Goal: Transaction & Acquisition: Subscribe to service/newsletter

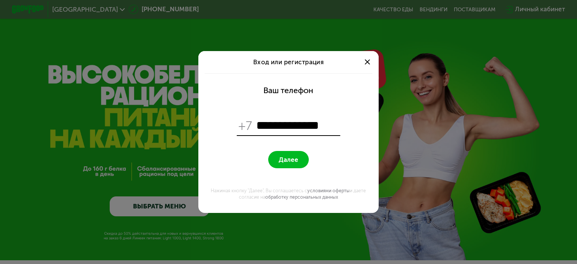
type input "**********"
click at [293, 154] on button "Далее" at bounding box center [288, 159] width 40 height 17
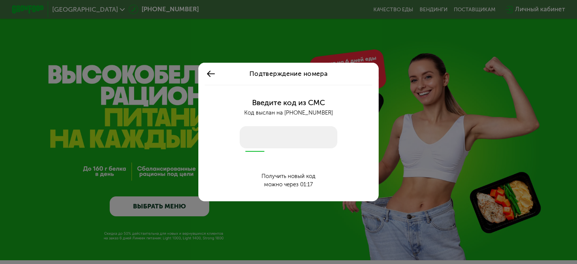
click at [286, 138] on input "number" at bounding box center [289, 137] width 98 height 23
type input "****"
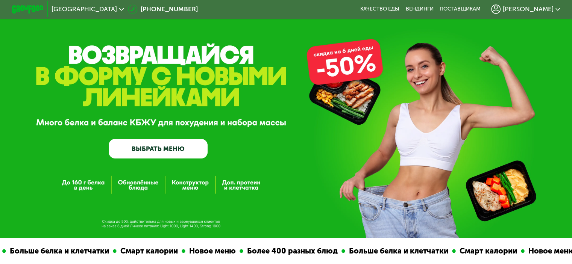
click at [550, 10] on span "[PERSON_NAME]" at bounding box center [527, 9] width 51 height 6
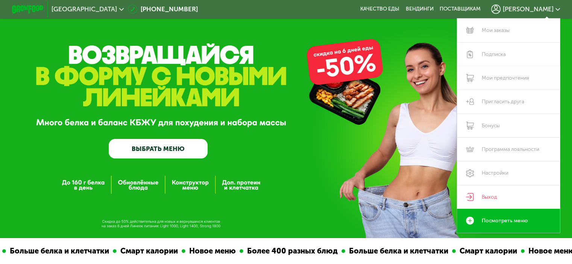
click at [498, 80] on link "Мои предпочтения" at bounding box center [508, 78] width 103 height 24
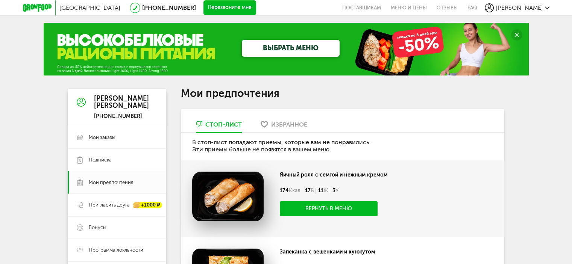
click at [277, 126] on div "Избранное" at bounding box center [289, 124] width 36 height 7
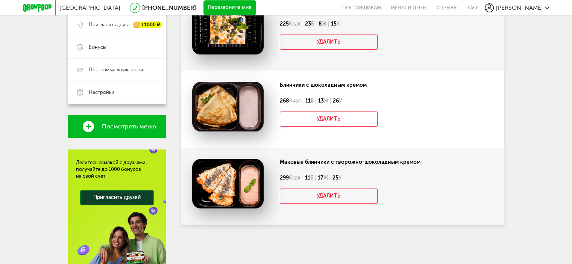
scroll to position [136, 0]
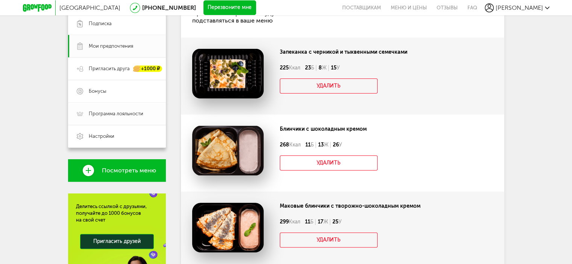
click at [116, 112] on span "Программа лояльности" at bounding box center [116, 113] width 54 height 7
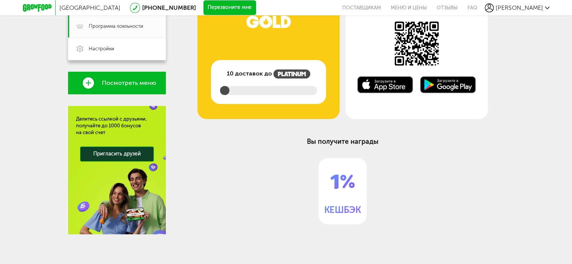
scroll to position [136, 0]
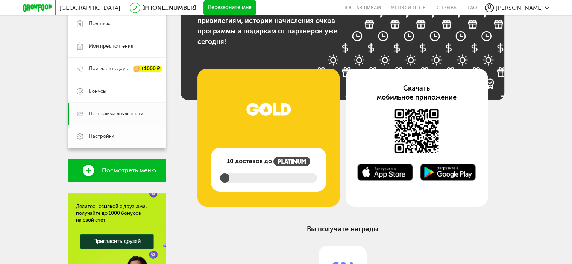
click at [116, 127] on link "Настройки" at bounding box center [117, 136] width 98 height 23
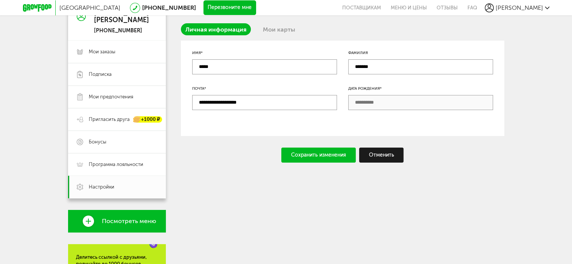
scroll to position [49, 0]
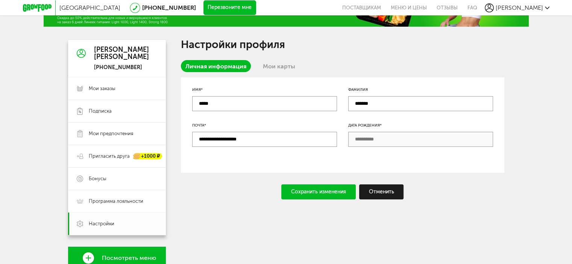
click at [364, 106] on input "*******" at bounding box center [420, 103] width 145 height 15
click at [377, 126] on div "Дата рождения*" at bounding box center [420, 125] width 145 height 6
click at [322, 139] on input "**********" at bounding box center [264, 139] width 145 height 15
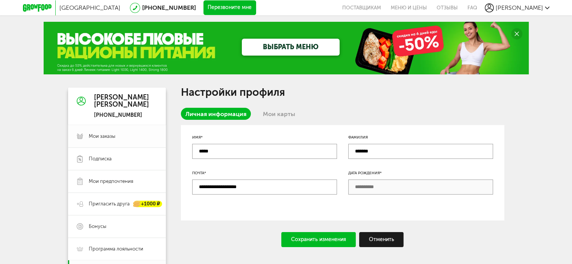
scroll to position [0, 0]
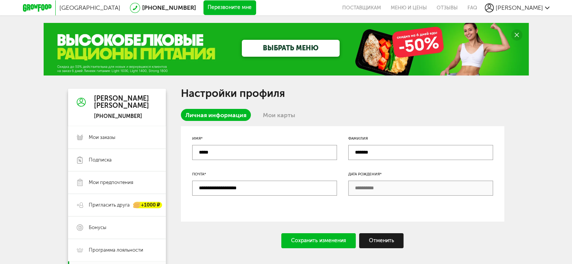
click at [277, 118] on link "Мои карты" at bounding box center [278, 115] width 41 height 12
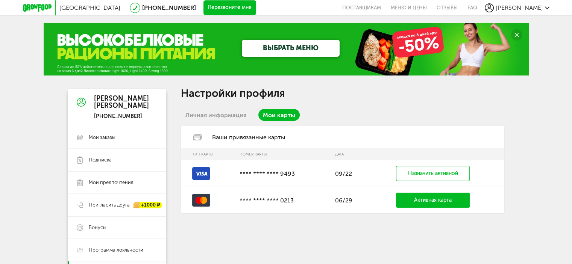
click at [219, 118] on link "Личная информация" at bounding box center [216, 115] width 70 height 12
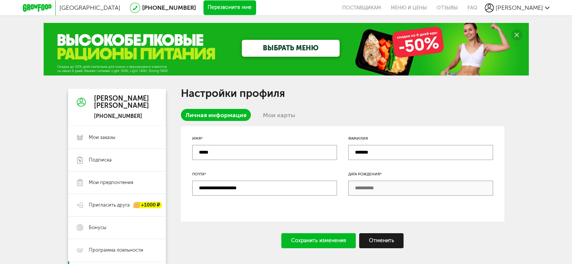
click at [290, 51] on link "ВЫБРАТЬ МЕНЮ" at bounding box center [291, 48] width 98 height 17
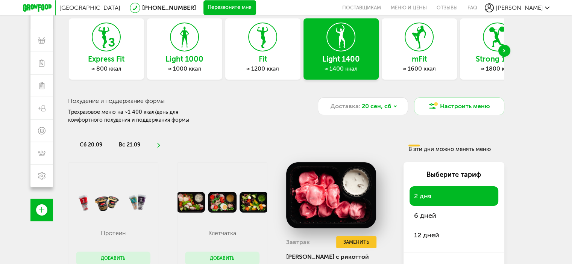
scroll to position [88, 0]
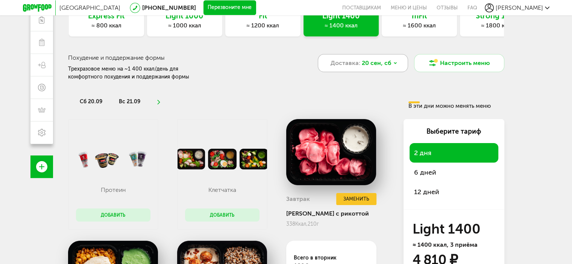
click at [393, 64] on icon at bounding box center [395, 63] width 5 height 5
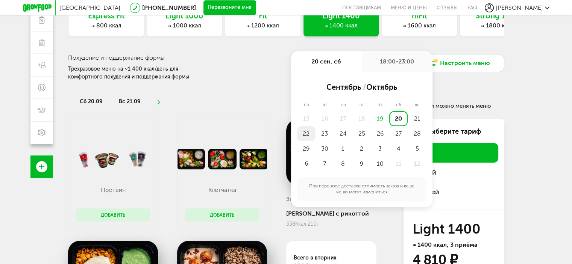
click at [307, 132] on div "22" at bounding box center [306, 133] width 18 height 15
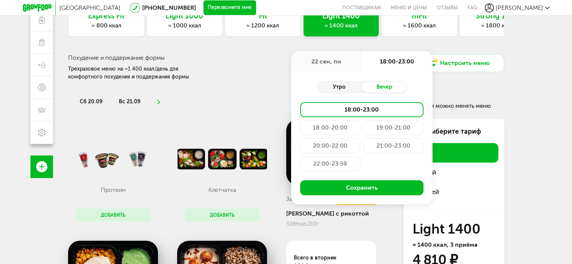
click at [340, 89] on div "Утро" at bounding box center [338, 87] width 45 height 11
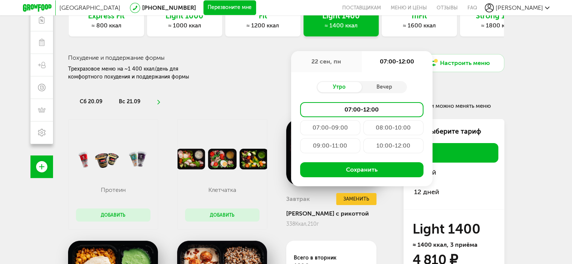
click at [269, 80] on div "Похудение и поддержание формы Трехразовое меню на ~1 400 ккал/день для комфортн…" at bounding box center [184, 67] width 233 height 27
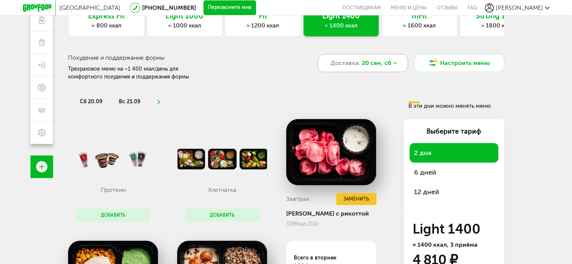
click at [385, 64] on span "20 сен, сб" at bounding box center [376, 63] width 30 height 9
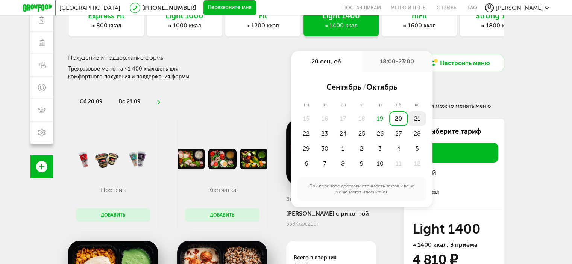
click at [412, 119] on div "21" at bounding box center [416, 118] width 18 height 15
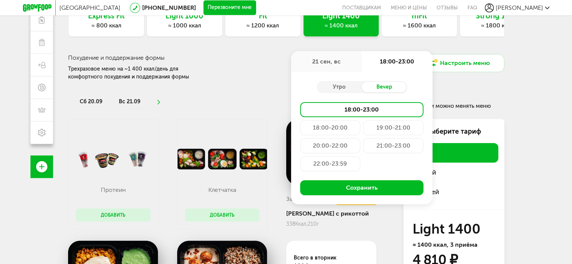
click at [343, 127] on div "18:00-20:00" at bounding box center [330, 127] width 60 height 15
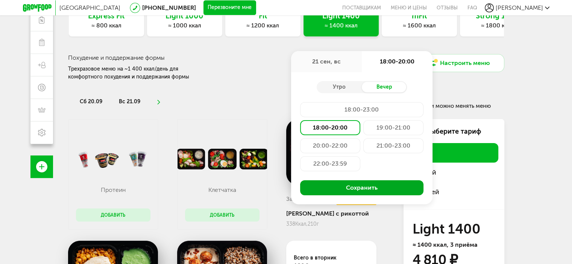
click at [376, 188] on button "Сохранить" at bounding box center [361, 187] width 123 height 15
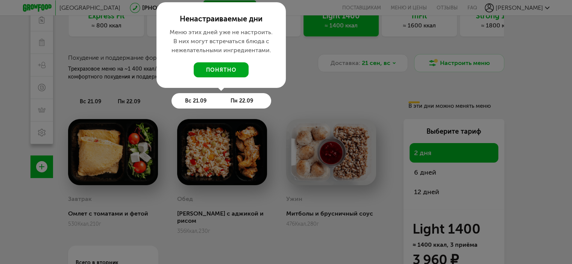
click at [233, 67] on button "понятно" at bounding box center [221, 69] width 55 height 15
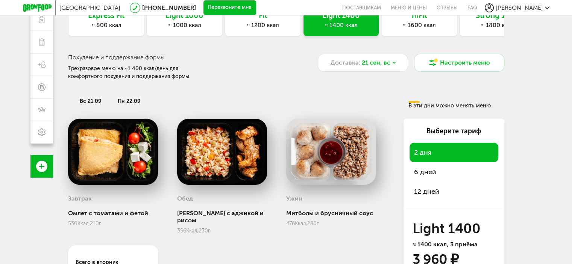
scroll to position [152, 0]
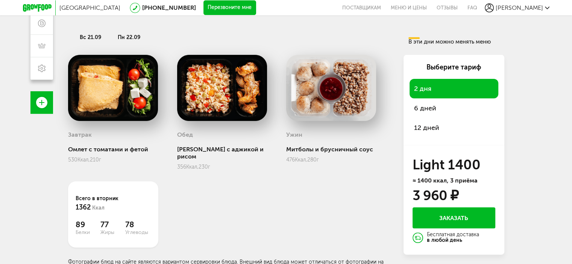
click at [432, 124] on span "12 дней" at bounding box center [454, 127] width 80 height 11
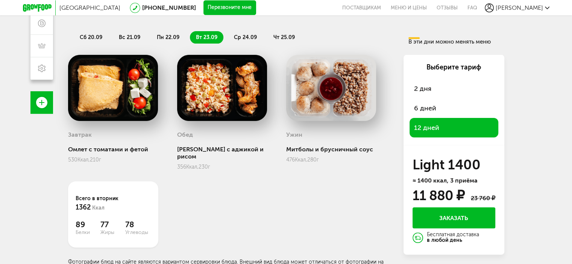
click at [434, 105] on span "6 дней" at bounding box center [454, 108] width 80 height 11
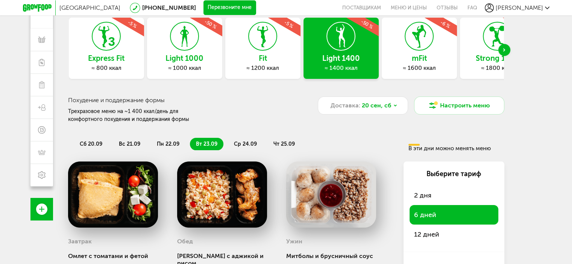
scroll to position [88, 0]
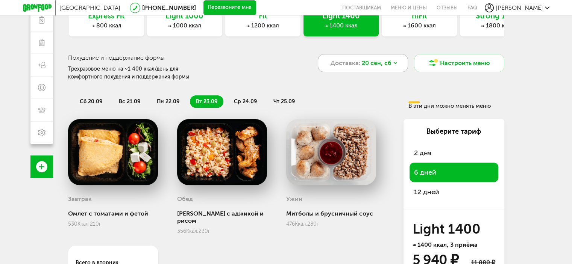
click at [385, 63] on span "20 сен, сб" at bounding box center [376, 63] width 30 height 9
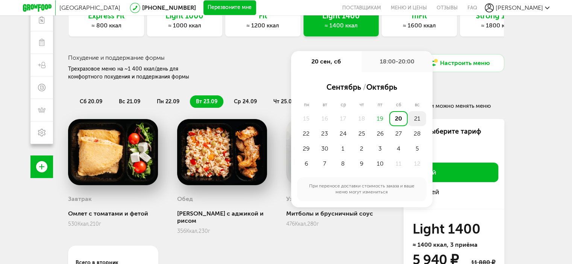
click at [416, 120] on div "21" at bounding box center [416, 118] width 18 height 15
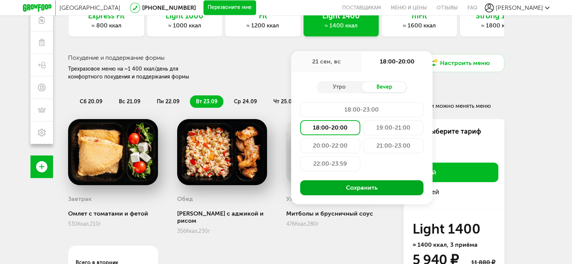
click at [351, 186] on button "Сохранить" at bounding box center [361, 187] width 123 height 15
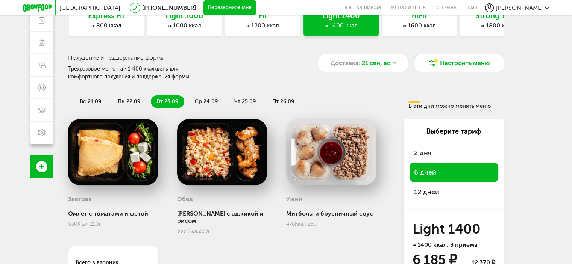
click at [88, 100] on span "вс 21.09" at bounding box center [90, 101] width 21 height 6
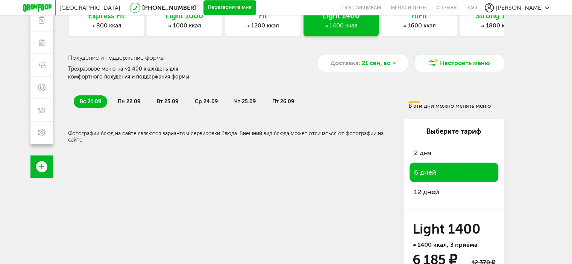
click at [129, 100] on span "пн 22.09" at bounding box center [129, 101] width 23 height 6
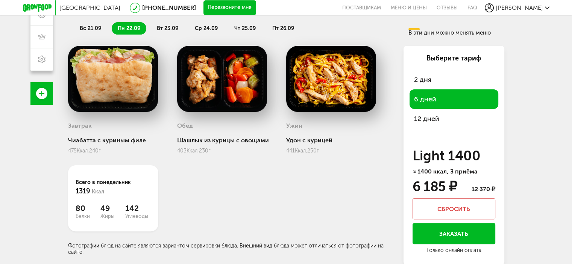
scroll to position [73, 0]
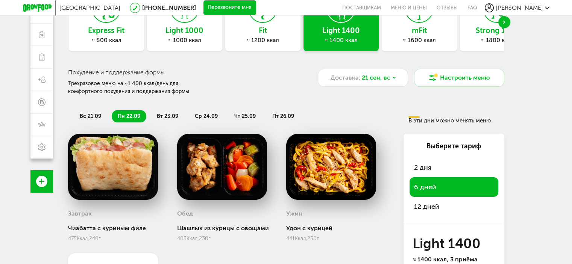
click at [163, 111] on li "вт 23.09" at bounding box center [167, 116] width 33 height 12
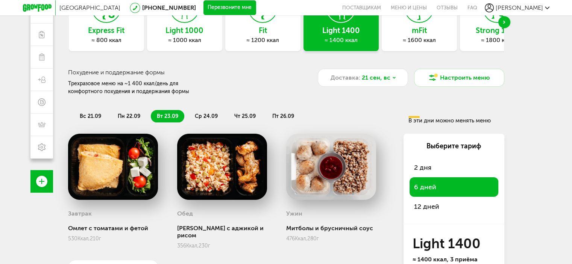
click at [200, 118] on span "ср 24.09" at bounding box center [206, 116] width 23 height 6
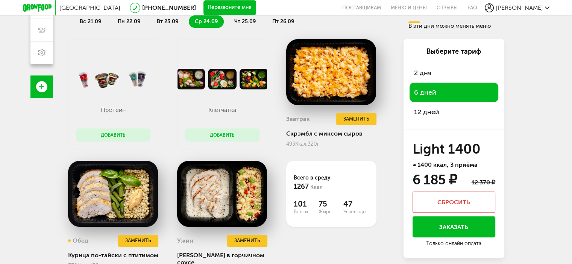
scroll to position [108, 0]
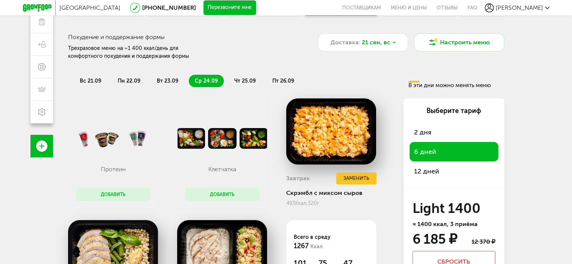
click at [240, 78] on span "чт 25.09" at bounding box center [244, 81] width 21 height 6
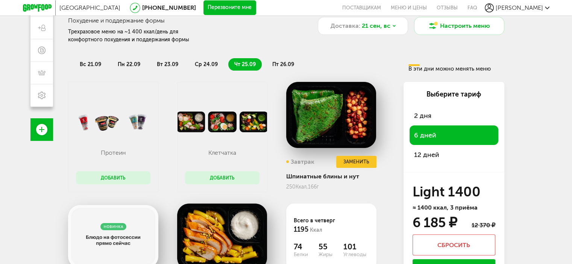
scroll to position [21, 0]
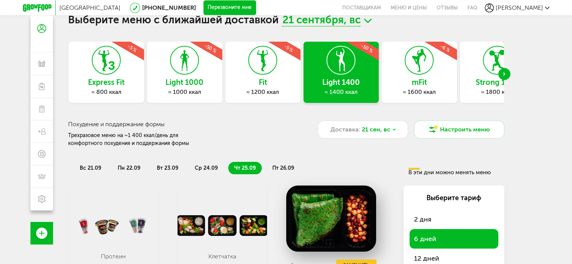
click at [203, 168] on span "ср 24.09" at bounding box center [206, 168] width 23 height 6
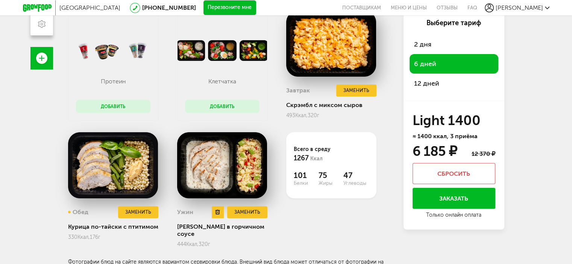
scroll to position [108, 0]
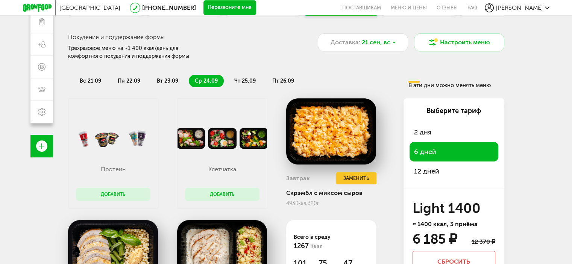
click at [249, 84] on span "чт 25.09" at bounding box center [244, 81] width 21 height 6
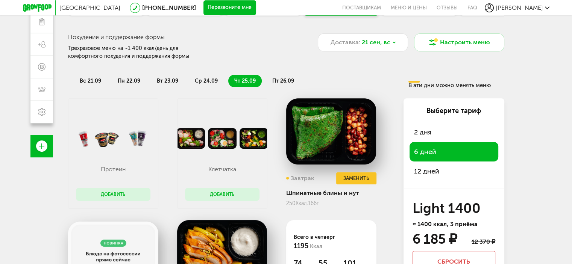
click at [280, 80] on span "пт 26.09" at bounding box center [283, 81] width 22 height 6
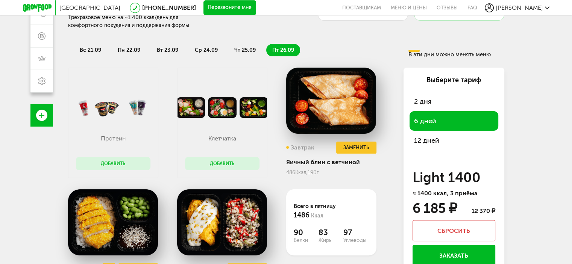
scroll to position [21, 0]
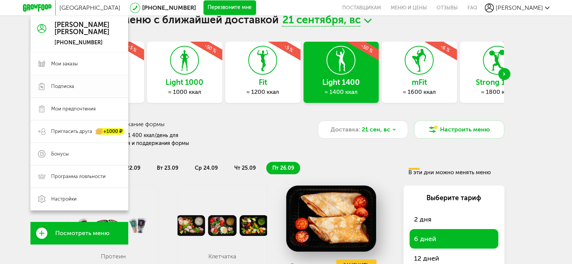
click at [56, 85] on span "Подписка" at bounding box center [62, 86] width 23 height 7
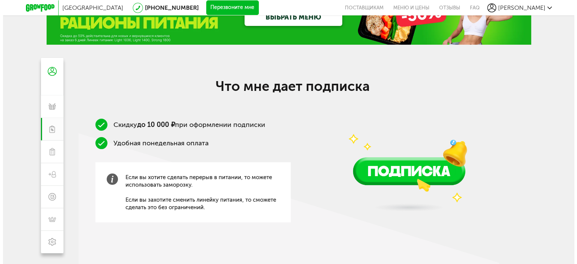
scroll to position [119, 0]
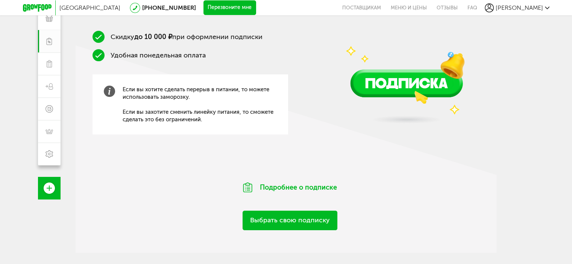
click at [303, 218] on link "Выбрать свою подписку" at bounding box center [289, 220] width 95 height 19
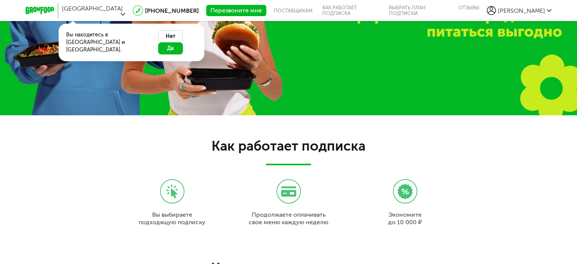
scroll to position [643, 0]
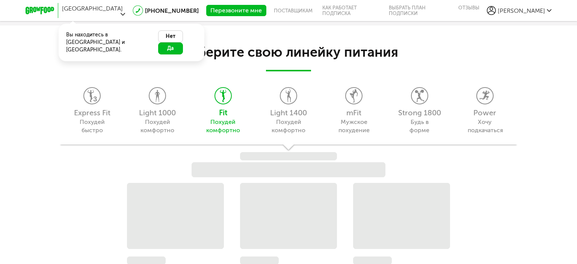
click at [298, 127] on div "Express Fit Похудей быстро Light 1000 Похудей комфортно Fit Похудей комфортно L…" at bounding box center [288, 110] width 458 height 70
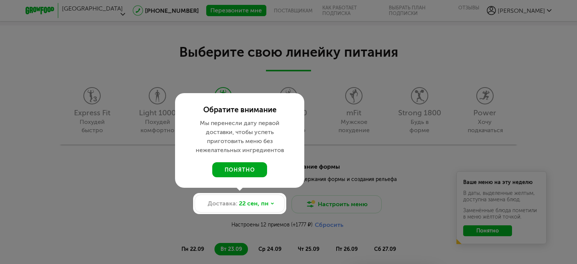
click at [245, 169] on button "понятно" at bounding box center [239, 169] width 55 height 15
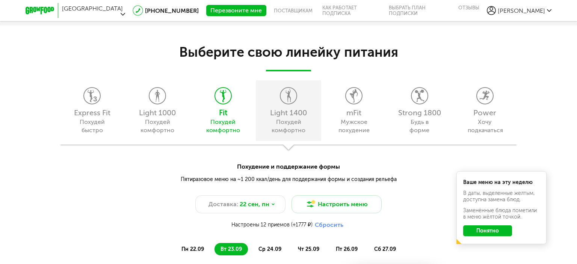
click at [285, 123] on div "Похудей комфортно" at bounding box center [288, 126] width 34 height 17
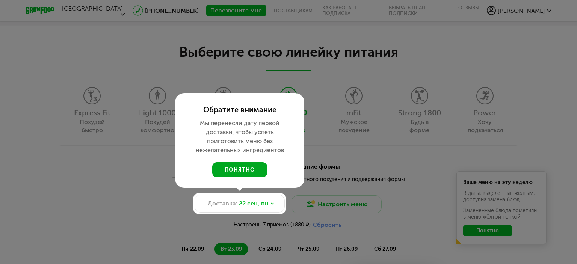
click at [248, 170] on button "понятно" at bounding box center [239, 169] width 55 height 15
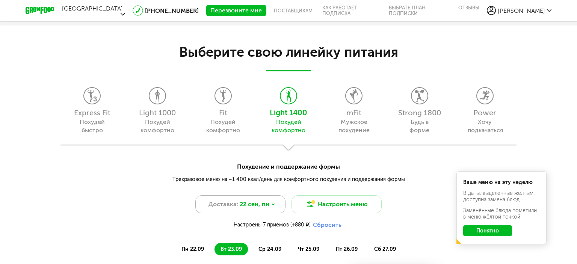
click at [245, 202] on span "22 сен, пн" at bounding box center [255, 204] width 30 height 9
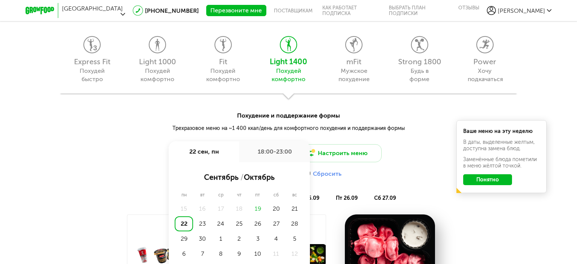
scroll to position [731, 0]
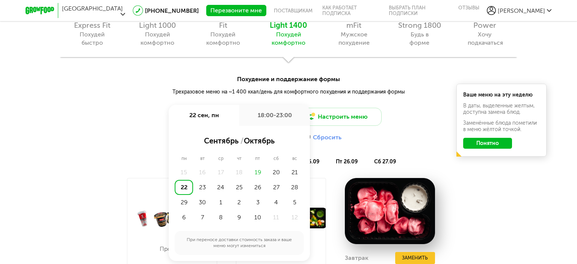
drag, startPoint x: 426, startPoint y: 126, endPoint x: 422, endPoint y: 126, distance: 4.2
click at [427, 126] on div "Похудение и поддержание формы Трехразовое меню на ~1 400 ккал/день для комфортн…" at bounding box center [288, 240] width 577 height 359
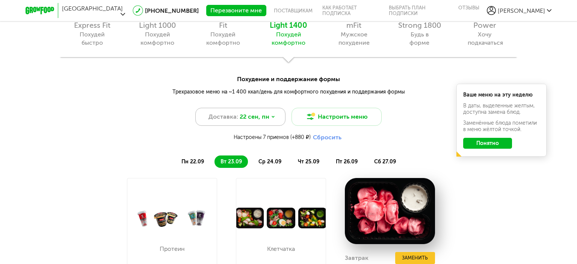
click at [263, 116] on span "22 сен, пн" at bounding box center [255, 116] width 30 height 9
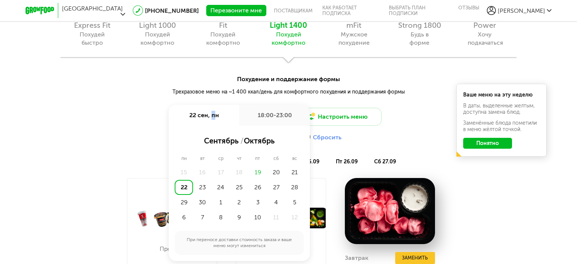
click at [213, 114] on div "22 сен, пн" at bounding box center [204, 115] width 71 height 21
click at [445, 103] on div "Похудение и поддержание формы Трехразовое меню на ~1 400 ккал/день для комфортн…" at bounding box center [288, 100] width 577 height 51
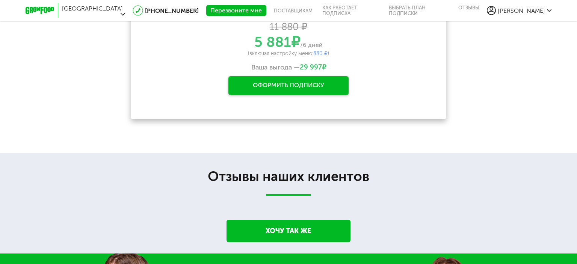
scroll to position [1227, 0]
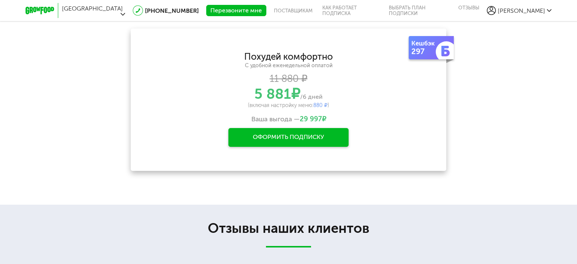
click at [315, 141] on div "Оформить подписку" at bounding box center [288, 137] width 120 height 19
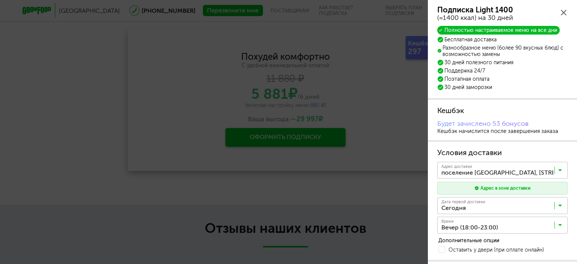
click at [562, 13] on icon at bounding box center [564, 13] width 6 height 6
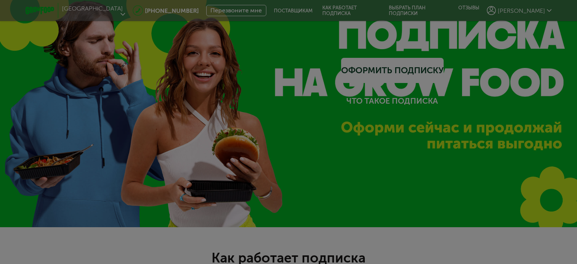
click at [230, 60] on div at bounding box center [288, 132] width 577 height 264
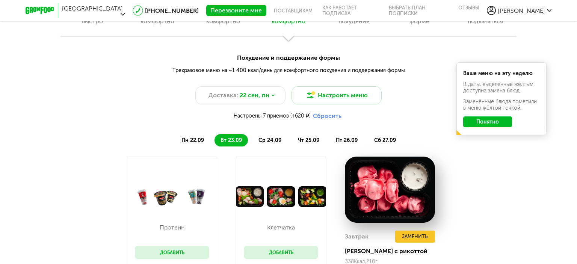
scroll to position [789, 0]
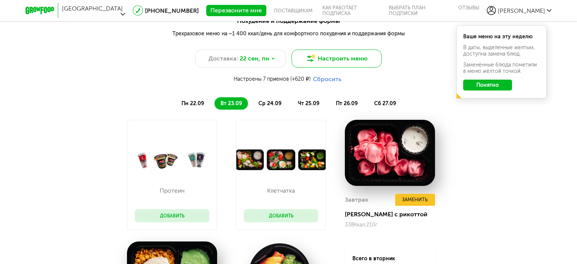
click at [323, 55] on button "Настроить меню" at bounding box center [337, 59] width 90 height 18
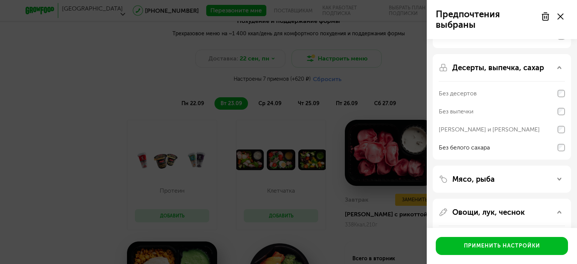
scroll to position [175, 0]
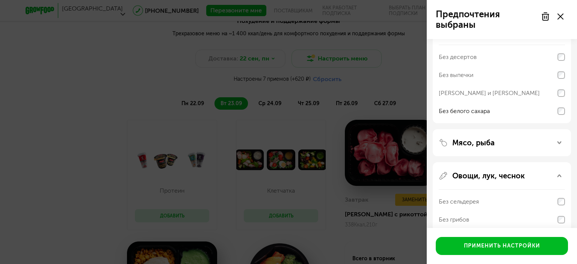
click at [558, 143] on icon at bounding box center [560, 143] width 4 height 4
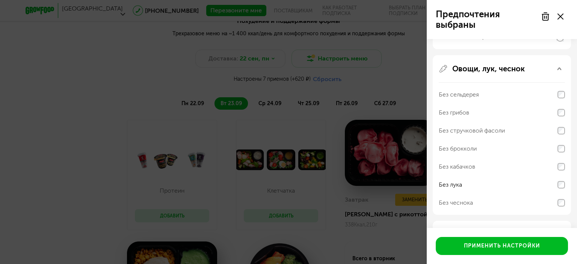
scroll to position [406, 0]
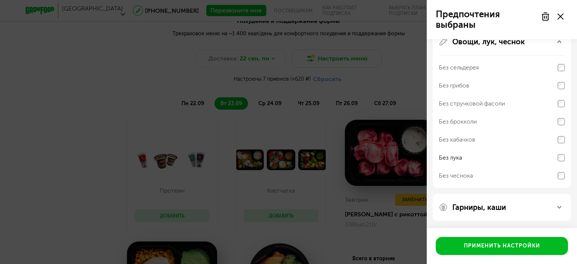
click at [560, 203] on div "Гарниры, каши" at bounding box center [502, 207] width 126 height 9
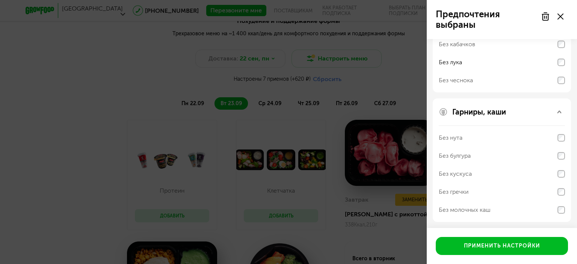
scroll to position [502, 0]
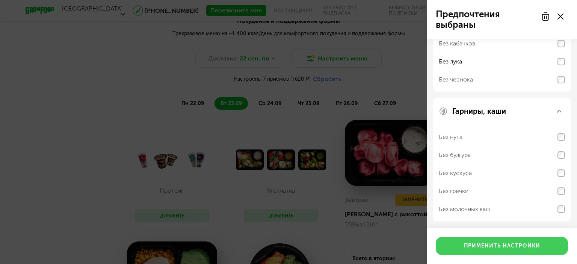
click at [481, 243] on button "Применить настройки" at bounding box center [502, 246] width 132 height 18
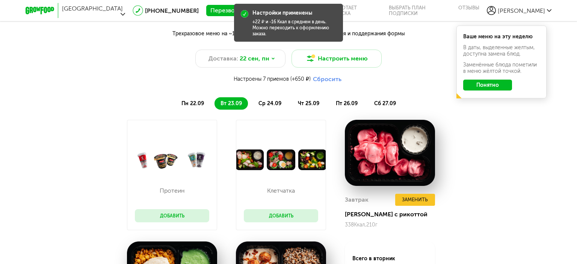
click at [482, 86] on button "Понятно" at bounding box center [487, 85] width 49 height 11
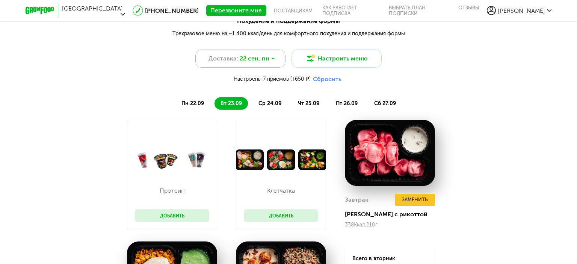
click at [272, 59] on icon at bounding box center [273, 58] width 2 height 1
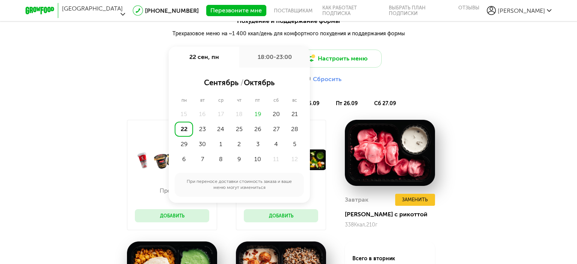
click at [210, 57] on div "22 сен, пн" at bounding box center [204, 57] width 71 height 21
click at [215, 83] on span "сентябрь" at bounding box center [221, 82] width 35 height 9
click at [293, 114] on div "21" at bounding box center [295, 114] width 18 height 15
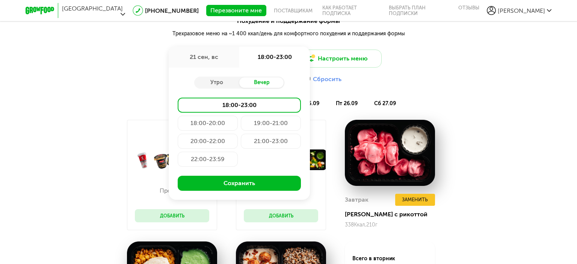
click at [221, 124] on div "18:00-20:00" at bounding box center [208, 123] width 60 height 15
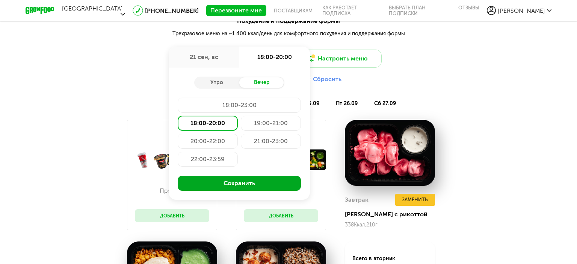
click at [228, 180] on button "Сохранить" at bounding box center [239, 183] width 123 height 15
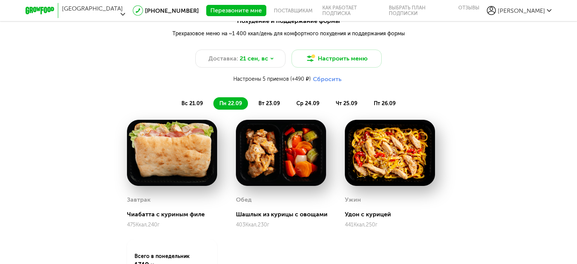
click at [201, 98] on li "вс 21.09" at bounding box center [191, 103] width 33 height 12
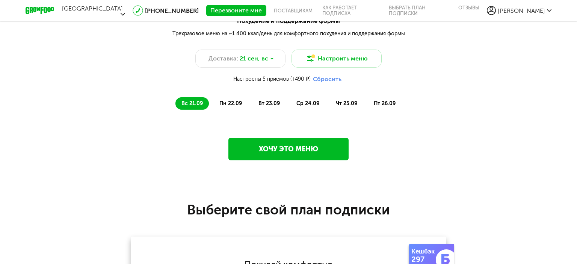
click at [231, 102] on span "пн 22.09" at bounding box center [230, 103] width 23 height 6
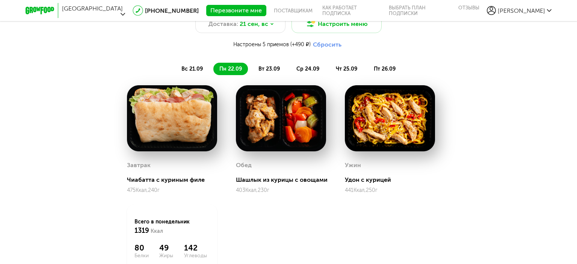
scroll to position [789, 0]
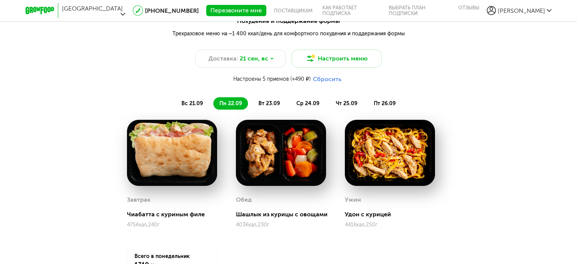
click at [270, 101] on span "вт 23.09" at bounding box center [269, 103] width 21 height 6
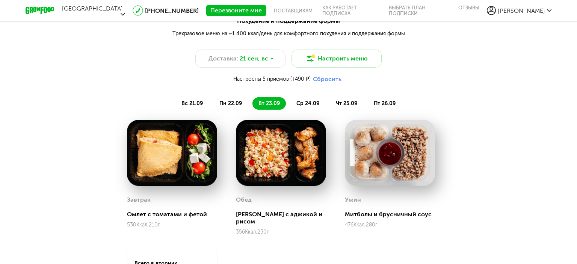
click at [308, 100] on li "ср 24.09" at bounding box center [307, 103] width 35 height 12
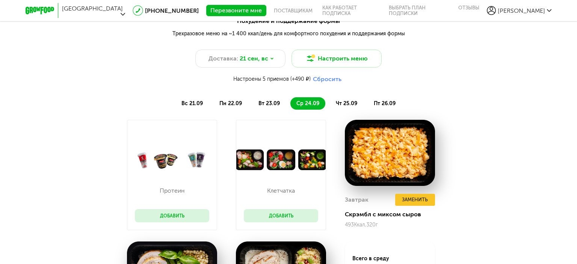
click at [343, 101] on span "чт 25.09" at bounding box center [346, 103] width 21 height 6
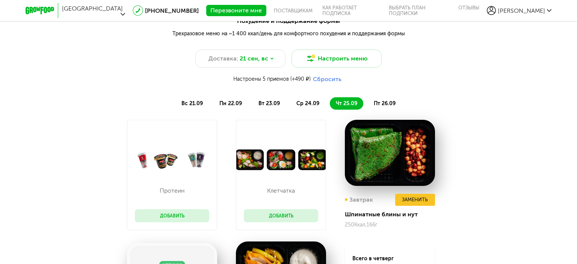
click at [390, 101] on span "пт 26.09" at bounding box center [385, 103] width 22 height 6
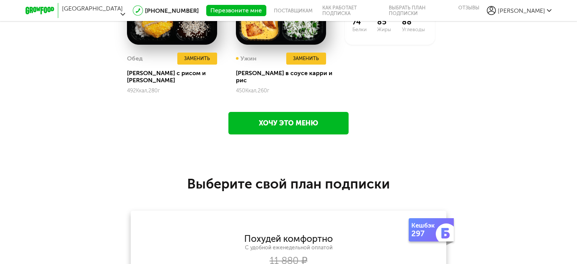
scroll to position [1315, 0]
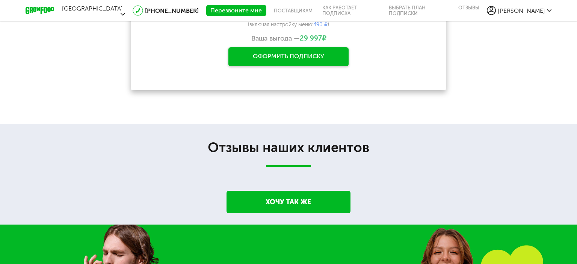
click at [333, 55] on div "Оформить подписку" at bounding box center [288, 56] width 120 height 19
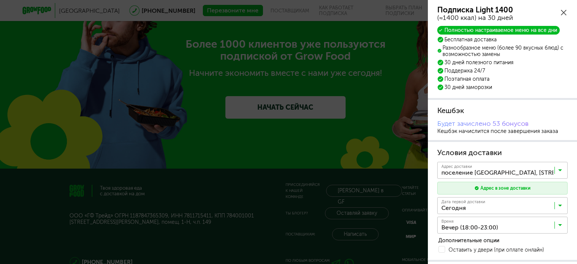
scroll to position [88, 0]
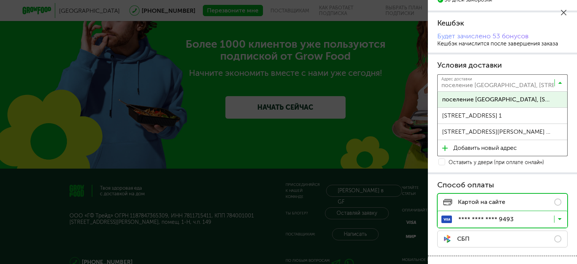
click at [519, 82] on input "Search for option" at bounding box center [504, 84] width 130 height 13
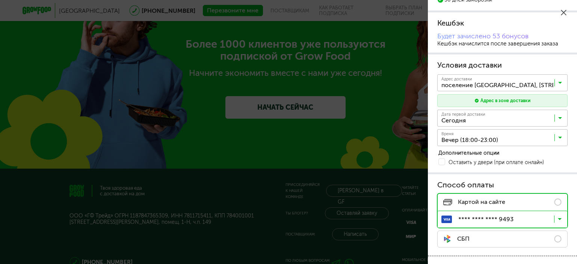
click at [520, 97] on span "поселение Внуковское, улица Самуила Маршака, 15корп1, кв. 260" at bounding box center [497, 100] width 110 height 16
click at [562, 82] on input "Search for option" at bounding box center [504, 84] width 130 height 13
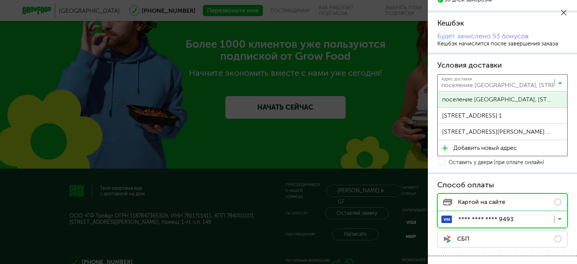
click at [557, 60] on h3 "Условия доставки" at bounding box center [502, 65] width 130 height 11
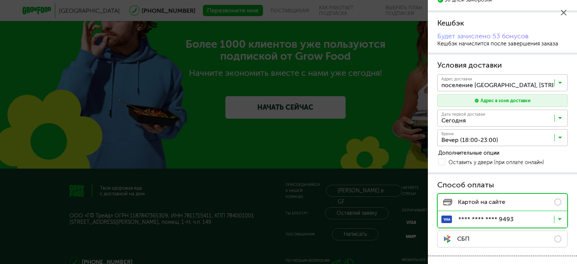
click at [562, 113] on input "Search for option" at bounding box center [504, 119] width 130 height 13
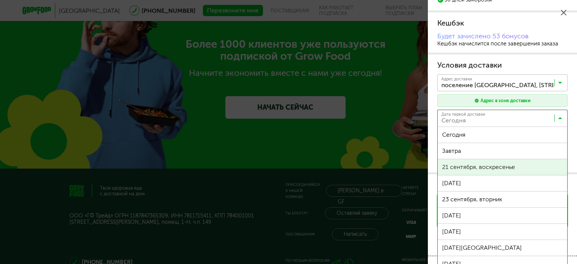
click at [529, 166] on div "Условия доставки Адрес * кв / оф. Адрес доставки поселение Внуковское, улица Са…" at bounding box center [502, 113] width 149 height 118
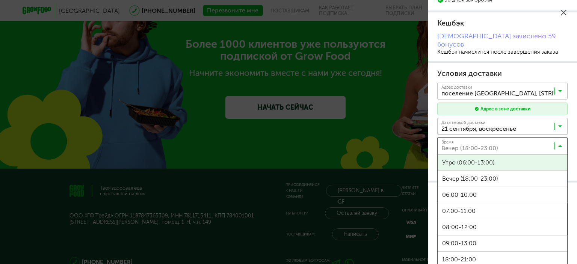
click at [559, 144] on icon at bounding box center [560, 148] width 4 height 8
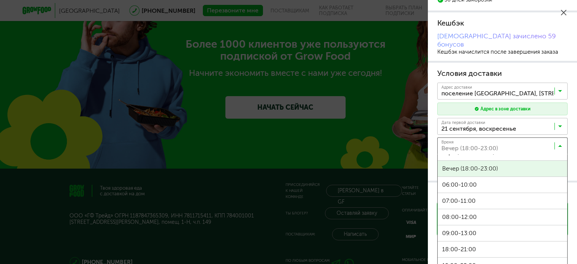
scroll to position [11, 0]
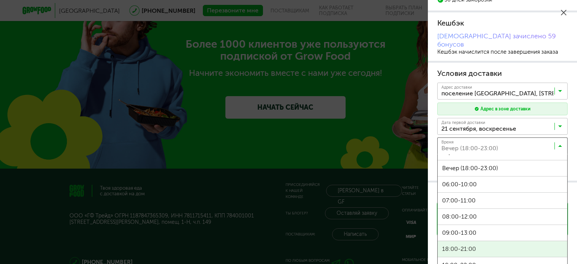
click at [523, 241] on span "18:00-21:00" at bounding box center [503, 249] width 130 height 16
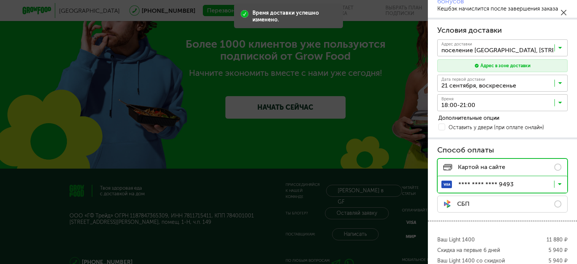
scroll to position [175, 0]
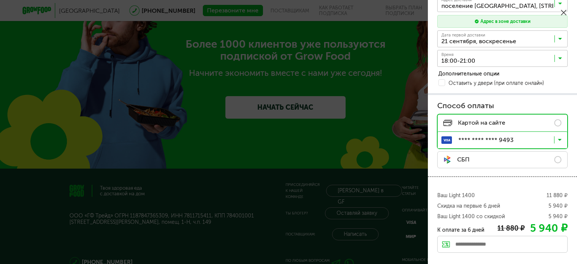
click at [559, 138] on icon at bounding box center [560, 142] width 4 height 8
click at [571, 221] on div "Ваш Light 1400 11 880 ₽ Скидка на первые 6 дней 5 940 ₽ Ваш Light 1400 со скидк…" at bounding box center [502, 237] width 149 height 121
click at [519, 242] on input "text" at bounding box center [502, 244] width 130 height 17
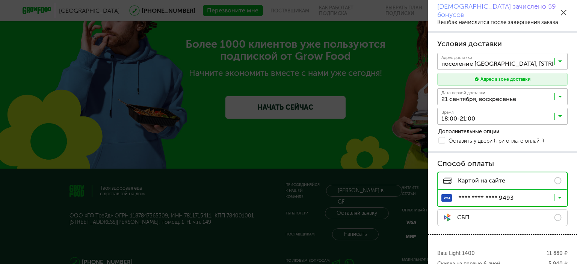
scroll to position [200, 0]
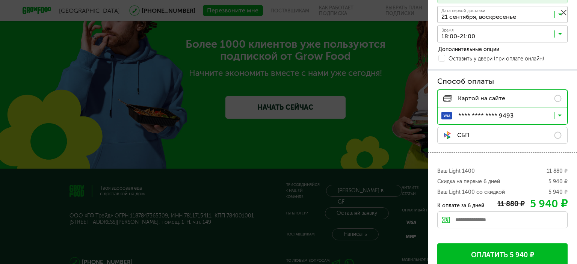
click at [498, 212] on input "text" at bounding box center [502, 220] width 130 height 17
paste input "**********"
type input "**********"
click at [546, 212] on div "Применить" at bounding box center [551, 220] width 33 height 17
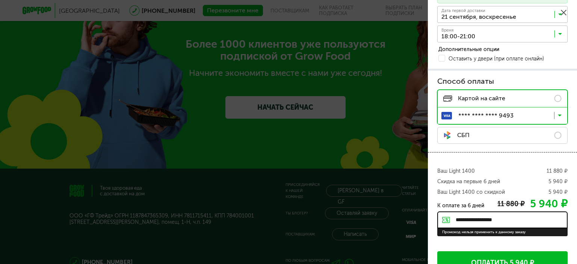
click at [529, 212] on input "**********" at bounding box center [502, 220] width 130 height 17
drag, startPoint x: 516, startPoint y: 209, endPoint x: 435, endPoint y: 204, distance: 80.9
click at [435, 208] on div "**********" at bounding box center [502, 216] width 149 height 129
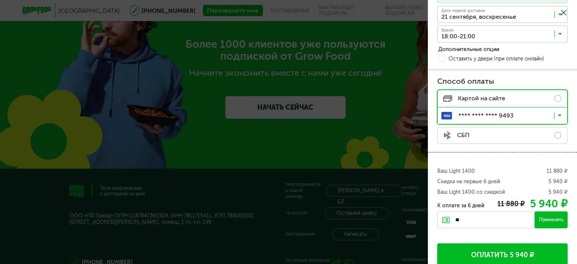
type input "*"
type input "**********"
click at [558, 212] on div "Применить" at bounding box center [551, 220] width 33 height 17
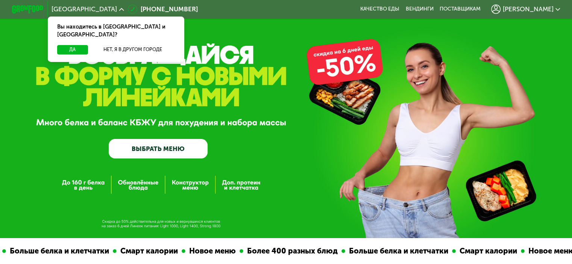
click at [544, 10] on span "[PERSON_NAME]" at bounding box center [527, 9] width 51 height 6
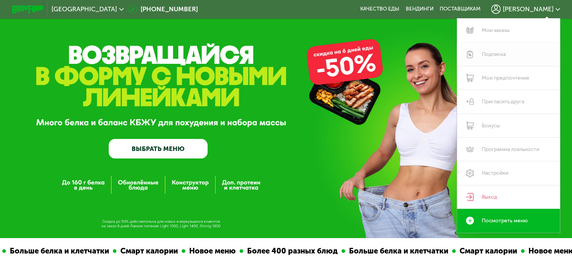
click at [500, 55] on link "Подписка" at bounding box center [508, 54] width 103 height 24
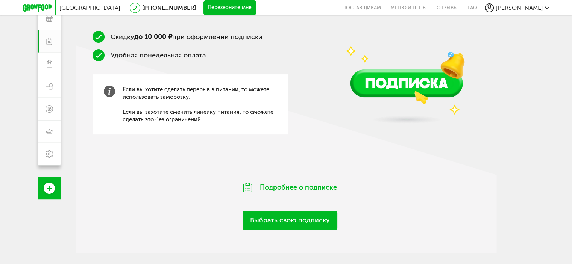
click at [301, 225] on link "Выбрать свою подписку" at bounding box center [289, 220] width 95 height 19
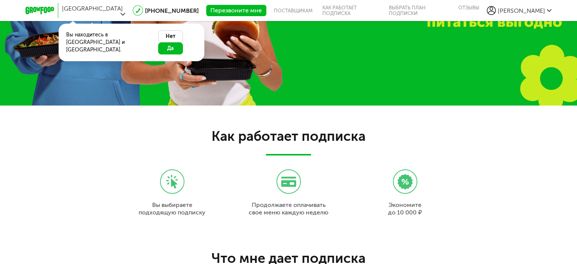
scroll to position [653, 0]
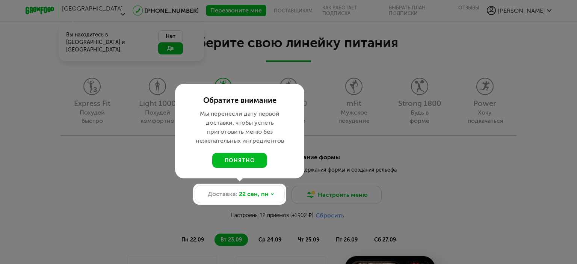
click at [186, 33] on div at bounding box center [288, 132] width 577 height 264
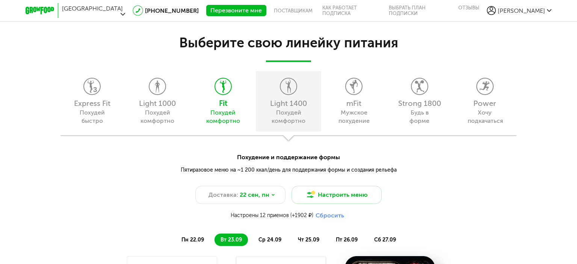
click at [284, 118] on div "Похудей комфортно" at bounding box center [288, 117] width 34 height 17
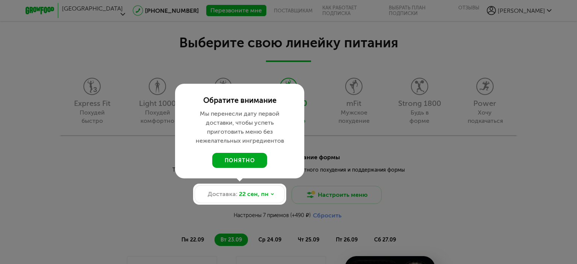
click at [253, 160] on button "понятно" at bounding box center [239, 160] width 55 height 15
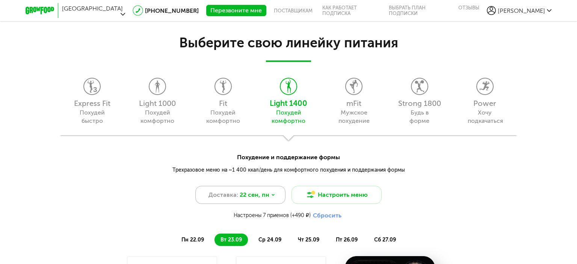
click at [265, 198] on span "22 сен, пн" at bounding box center [255, 195] width 30 height 9
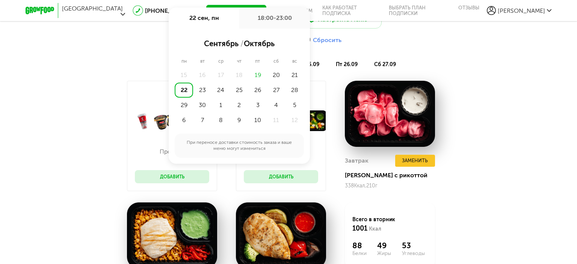
scroll to position [741, 0]
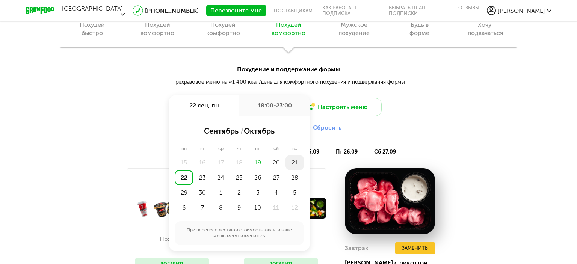
click at [298, 165] on div "21" at bounding box center [295, 162] width 18 height 15
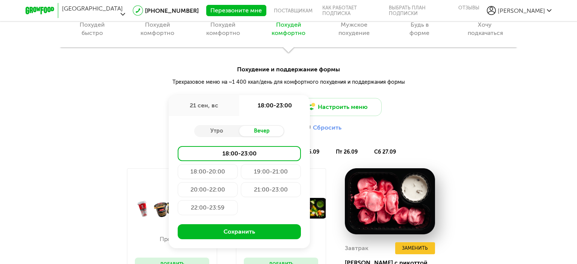
click at [221, 173] on div "18:00-20:00" at bounding box center [208, 171] width 60 height 15
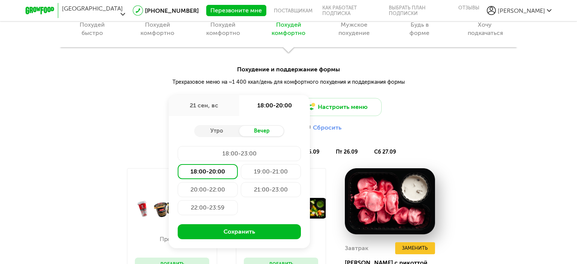
click at [430, 117] on div "Похудение и поддержание формы Трехразовое меню на ~1 400 ккал/день для комфортн…" at bounding box center [288, 230] width 577 height 359
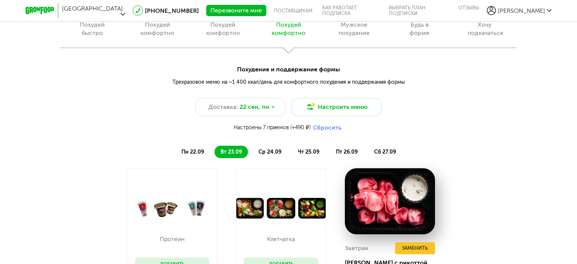
click at [191, 150] on span "пн 22.09" at bounding box center [192, 152] width 23 height 6
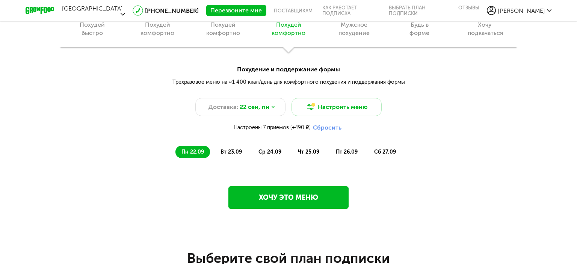
click at [244, 150] on li "вт 23.09" at bounding box center [231, 152] width 33 height 12
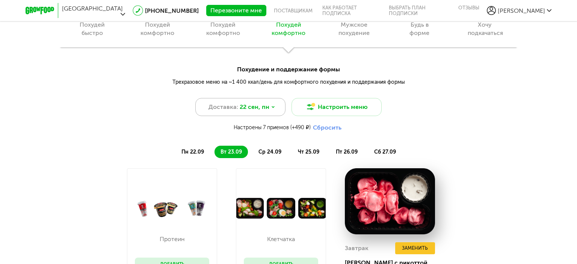
click at [268, 111] on div "Доставка: 22 сен, пн" at bounding box center [240, 107] width 90 height 18
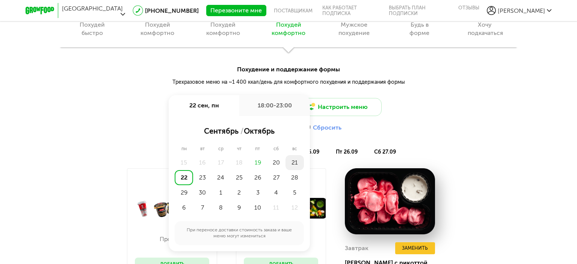
click at [293, 163] on div "21" at bounding box center [295, 162] width 18 height 15
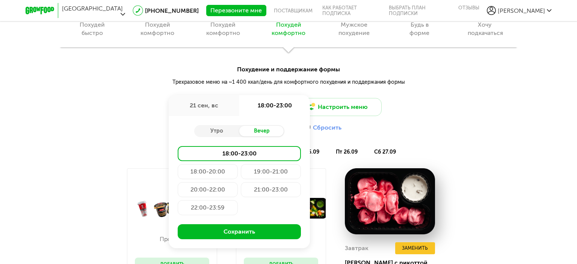
click at [221, 169] on div "18:00-20:00" at bounding box center [208, 171] width 60 height 15
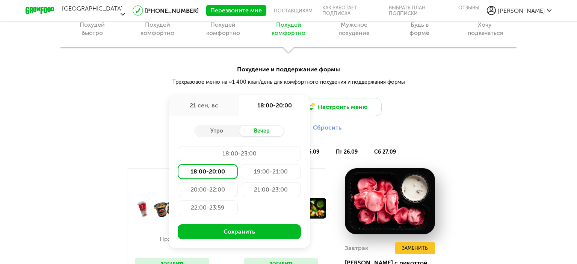
click at [411, 124] on div "Настроены 7 приемов (+490 ₽) Сбросить" at bounding box center [288, 128] width 577 height 8
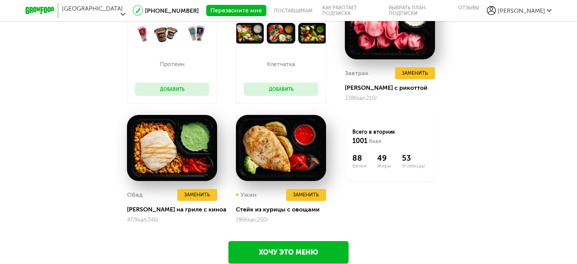
scroll to position [828, 0]
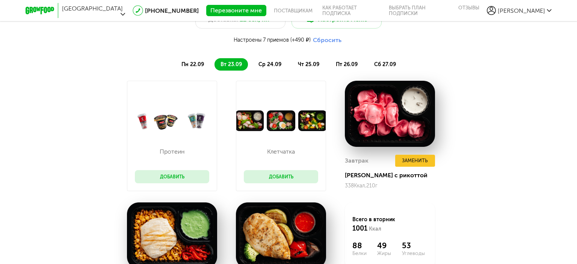
click at [205, 60] on li "пн 22.09" at bounding box center [192, 64] width 35 height 12
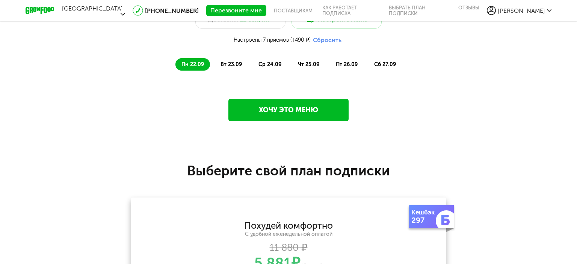
click at [230, 66] on span "вт 23.09" at bounding box center [231, 64] width 21 height 6
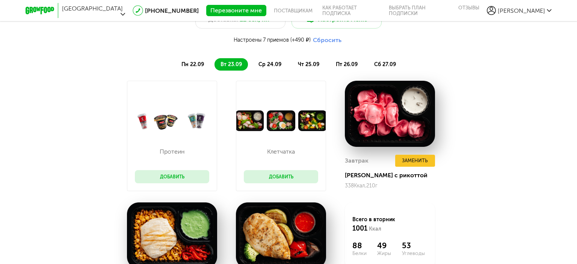
scroll to position [741, 0]
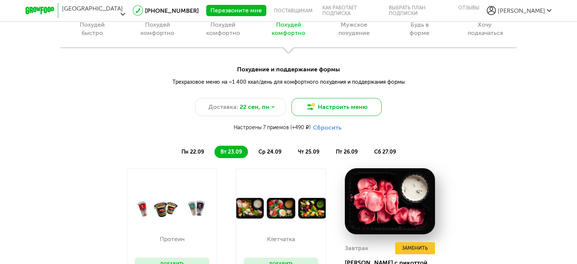
click at [316, 109] on button "Настроить меню" at bounding box center [337, 107] width 90 height 18
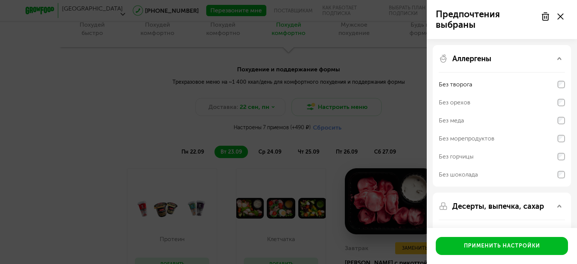
click at [384, 106] on div "Предпочтения выбраны Аллергены Без творога Без орехов Без меда Без морепродукто…" at bounding box center [288, 132] width 577 height 264
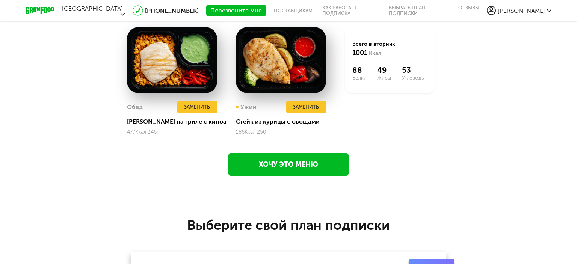
scroll to position [1179, 0]
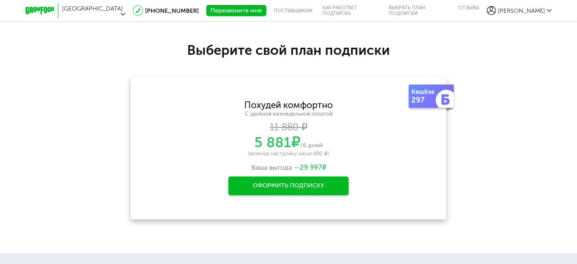
click at [320, 191] on div "Оформить подписку" at bounding box center [288, 186] width 120 height 19
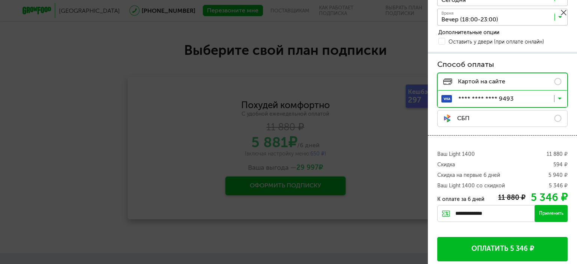
scroll to position [210, 0]
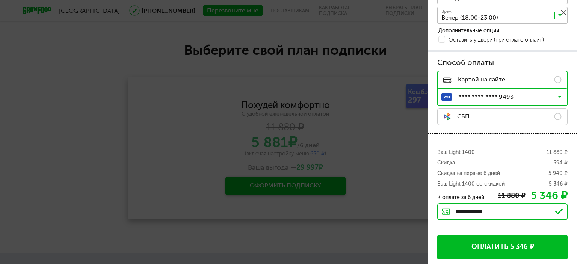
click at [458, 209] on div "**********" at bounding box center [502, 211] width 130 height 17
drag, startPoint x: 455, startPoint y: 209, endPoint x: 488, endPoint y: 210, distance: 33.1
click at [488, 210] on div "**********" at bounding box center [502, 211] width 130 height 17
click at [491, 209] on div "**********" at bounding box center [502, 211] width 130 height 17
drag, startPoint x: 458, startPoint y: 210, endPoint x: 494, endPoint y: 210, distance: 35.7
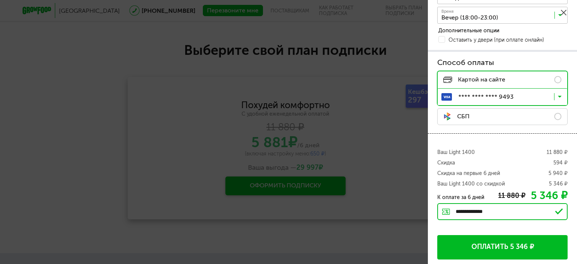
click at [494, 210] on div "**********" at bounding box center [502, 211] width 130 height 17
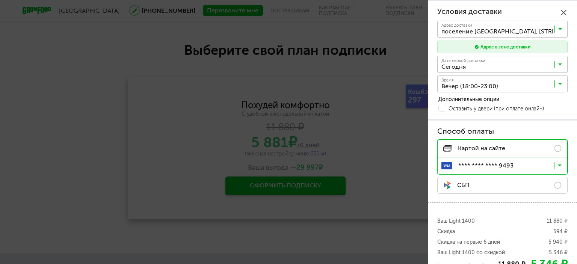
scroll to position [0, 0]
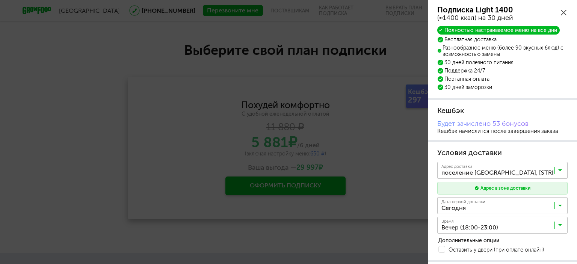
click at [564, 206] on input "Search for option" at bounding box center [504, 207] width 130 height 13
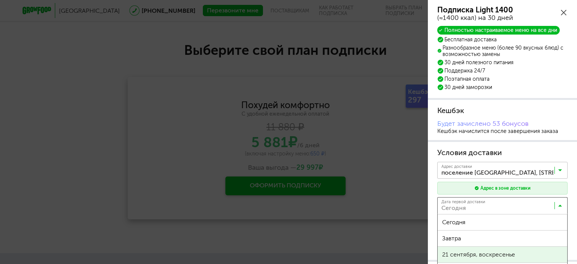
click at [514, 248] on div "Условия доставки Адрес * кв / оф. Адрес доставки поселение Внуковское, улица Са…" at bounding box center [502, 201] width 130 height 107
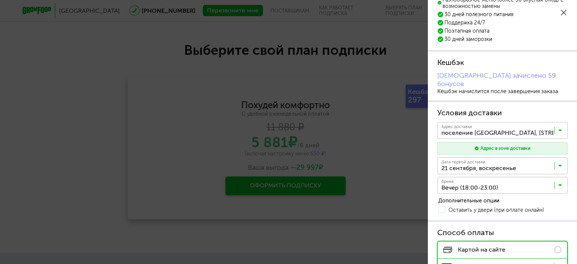
scroll to position [88, 0]
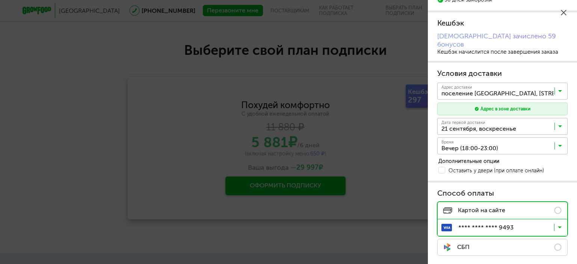
click at [561, 144] on icon at bounding box center [560, 148] width 4 height 8
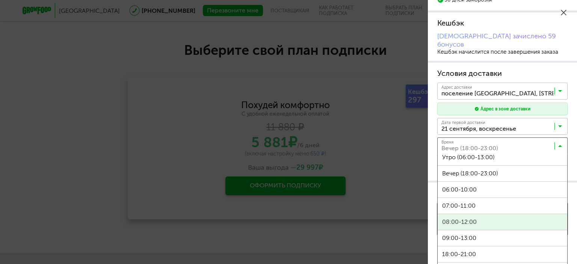
scroll to position [11, 0]
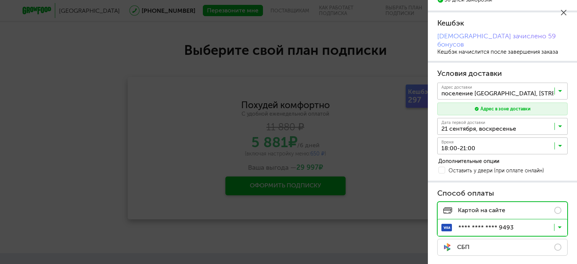
click at [510, 241] on span "18:00-21:00" at bounding box center [503, 249] width 130 height 16
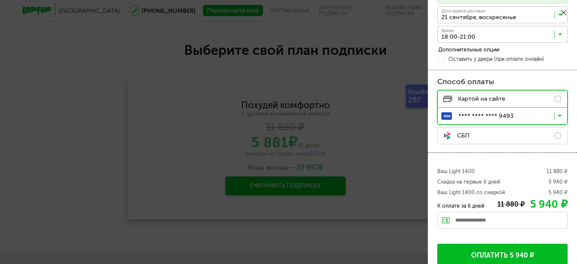
scroll to position [200, 0]
click at [491, 214] on input "text" at bounding box center [502, 220] width 130 height 17
click at [506, 213] on input "*******" at bounding box center [502, 220] width 130 height 17
type input "**********"
click at [547, 212] on div "Применить" at bounding box center [551, 220] width 33 height 17
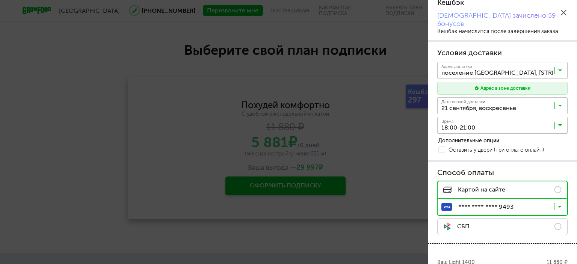
scroll to position [207, 0]
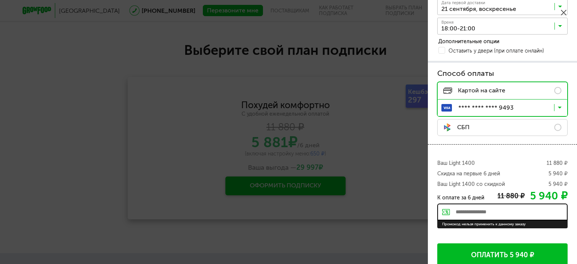
click at [509, 204] on input "text" at bounding box center [502, 212] width 130 height 17
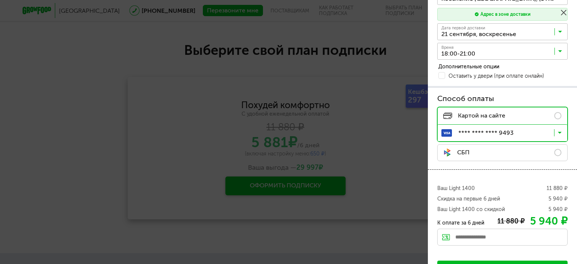
scroll to position [200, 0]
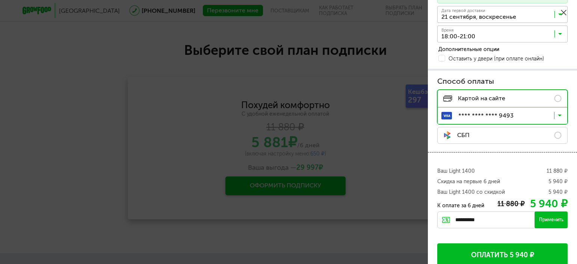
type input "**********"
click at [536, 212] on div "Применить" at bounding box center [551, 220] width 33 height 17
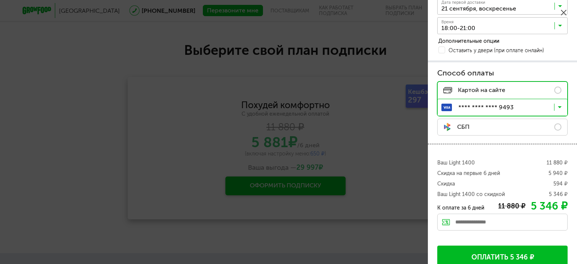
click at [484, 218] on input "text" at bounding box center [502, 222] width 130 height 17
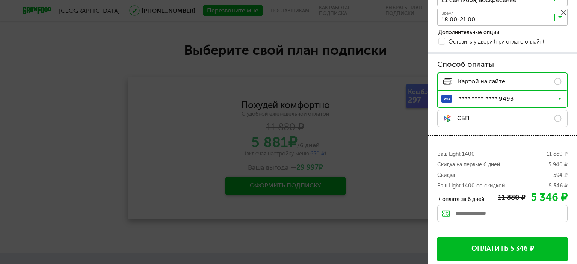
scroll to position [210, 0]
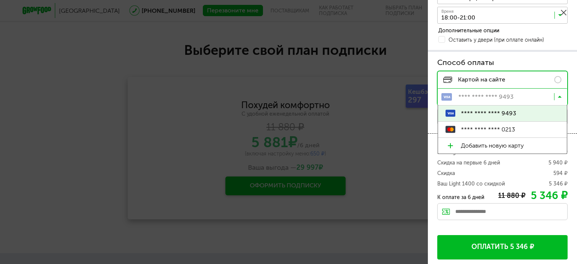
click at [559, 95] on icon at bounding box center [560, 99] width 4 height 8
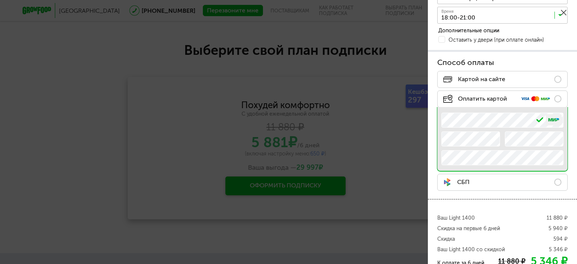
click at [571, 115] on div "Способ оплаты Картой на сайте Оплатить картой .e{fill:#f79e1b} Номер карты Срок…" at bounding box center [502, 125] width 149 height 147
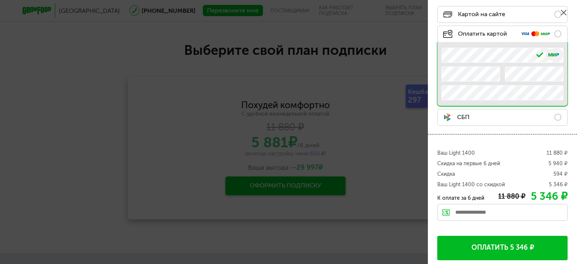
scroll to position [276, 0]
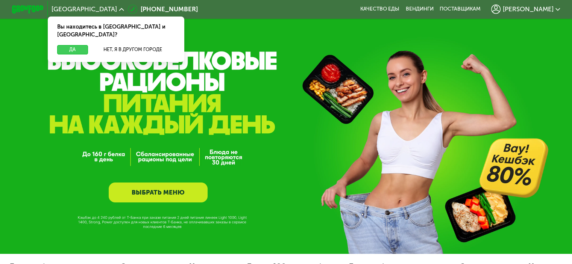
click at [74, 45] on button "Да" at bounding box center [72, 49] width 30 height 9
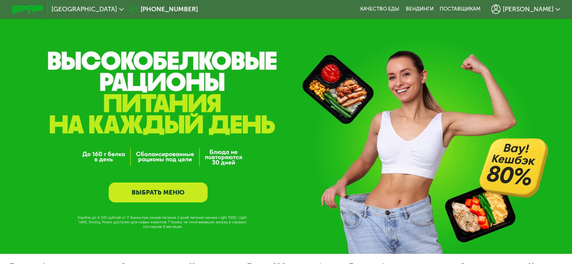
click at [544, 8] on span "[PERSON_NAME]" at bounding box center [527, 9] width 51 height 6
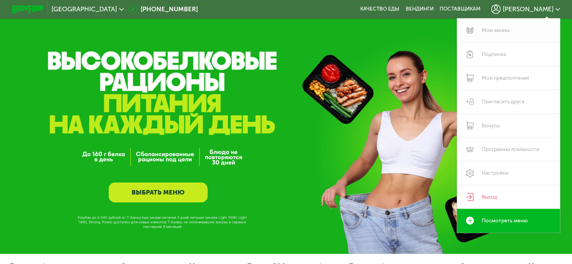
click at [514, 27] on link "Мои заказы" at bounding box center [508, 30] width 103 height 24
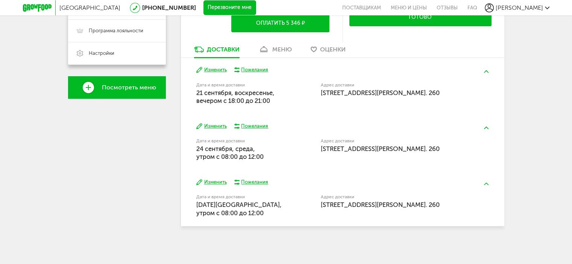
click at [489, 175] on button at bounding box center [486, 184] width 20 height 18
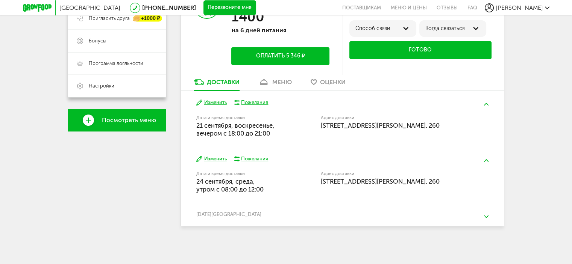
scroll to position [203, 0]
click at [485, 214] on button at bounding box center [486, 217] width 20 height 18
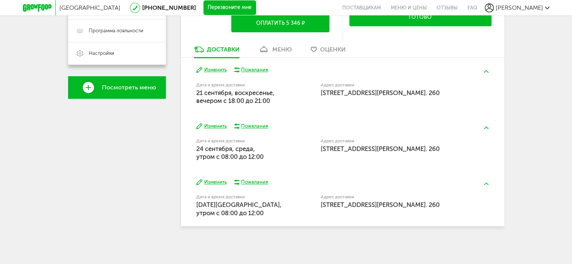
drag, startPoint x: 294, startPoint y: 198, endPoint x: 274, endPoint y: 200, distance: 19.6
click at [274, 200] on div "Дата и время доставки 26 сентября, пятница, утром c 08:00 до 12:00" at bounding box center [239, 206] width 86 height 22
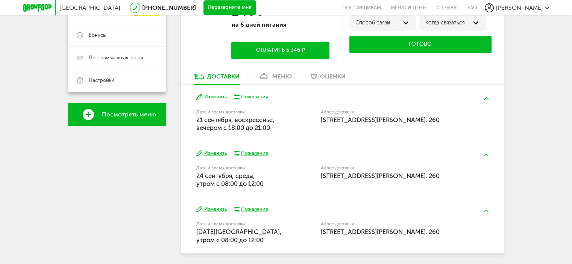
scroll to position [156, 0]
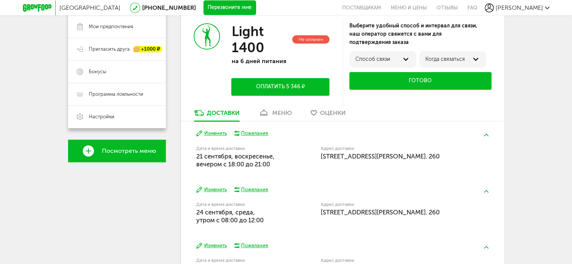
click at [279, 112] on div "меню" at bounding box center [282, 112] width 20 height 7
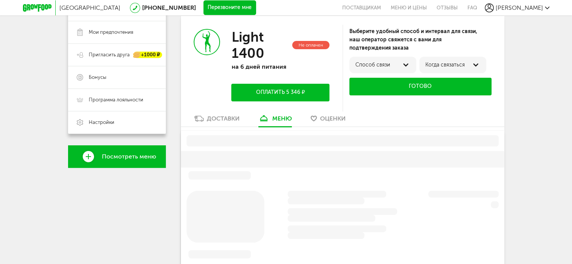
scroll to position [147, 0]
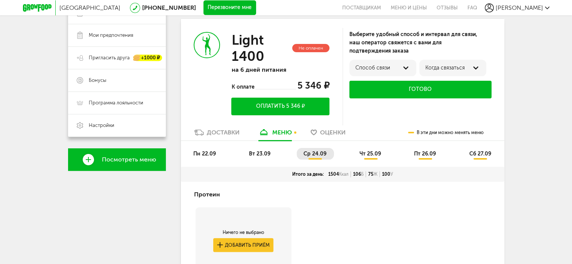
click at [216, 132] on div "Доставки" at bounding box center [223, 132] width 33 height 7
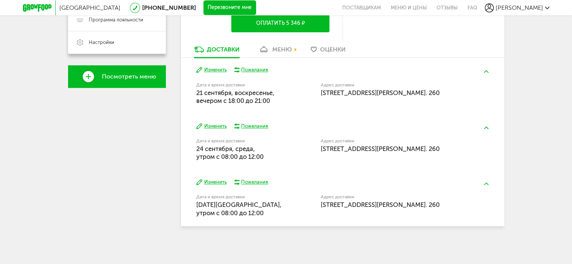
scroll to position [147, 0]
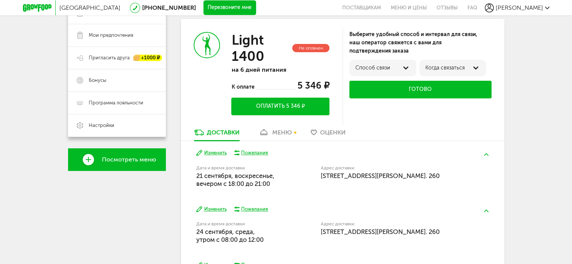
click at [384, 66] on div "Способ связи" at bounding box center [382, 68] width 55 height 6
click at [432, 88] on button "Готово" at bounding box center [420, 90] width 142 height 18
click at [414, 88] on button "Готово" at bounding box center [420, 90] width 142 height 18
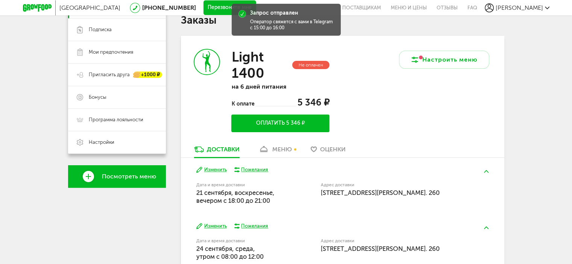
scroll to position [167, 0]
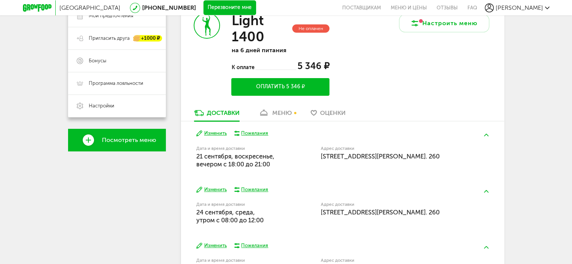
click at [284, 112] on div "меню" at bounding box center [282, 112] width 20 height 7
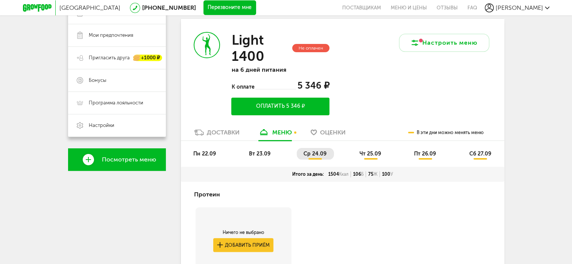
scroll to position [235, 0]
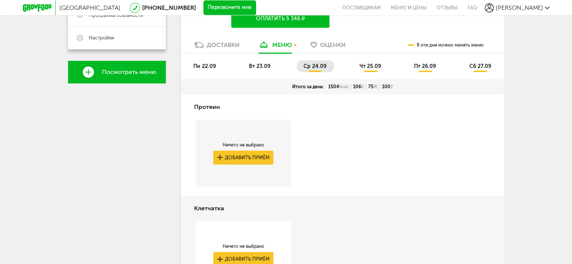
click at [207, 66] on span "пн 22.09" at bounding box center [204, 66] width 23 height 6
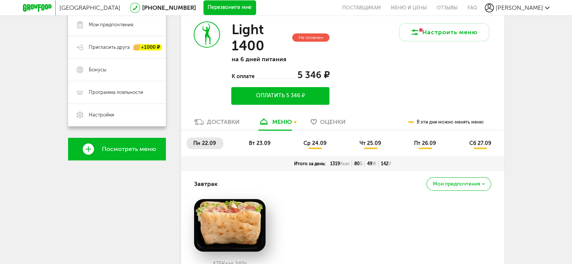
scroll to position [175, 0]
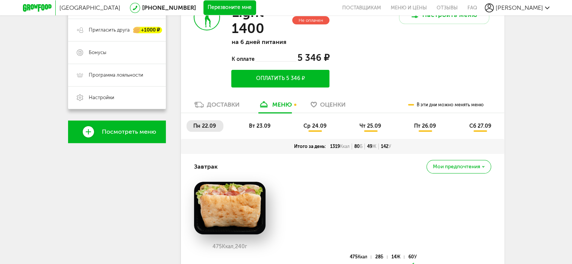
click at [284, 78] on button "Оплатить 5 346 ₽" at bounding box center [280, 79] width 98 height 18
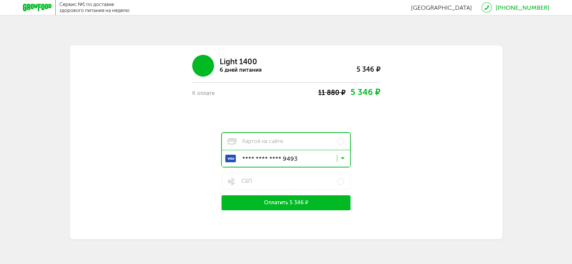
click at [344, 159] on icon at bounding box center [342, 160] width 4 height 8
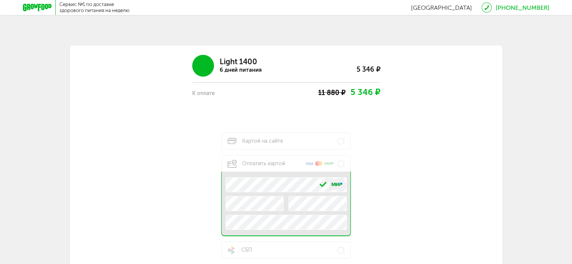
click at [371, 186] on div "Light 1400 6 дней питания 5 346 ₽ К оплате 11 880 ₽ 5 346 ₽ Картой на сайте Опл…" at bounding box center [286, 164] width 361 height 230
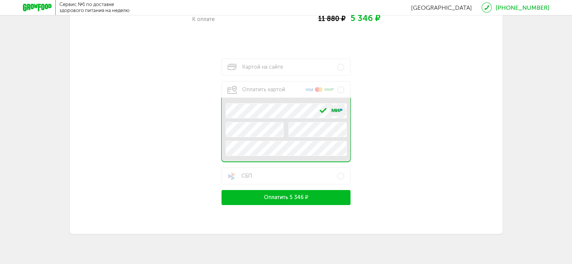
click at [311, 200] on button "Оплатить 5 346 ₽" at bounding box center [285, 197] width 129 height 15
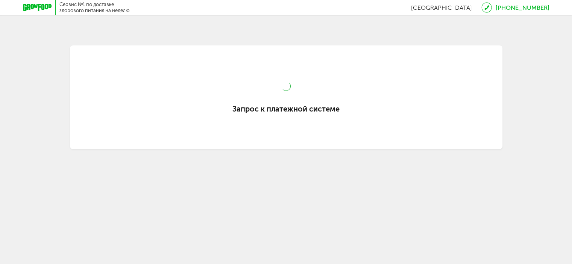
scroll to position [0, 0]
